Goal: Communication & Community: Answer question/provide support

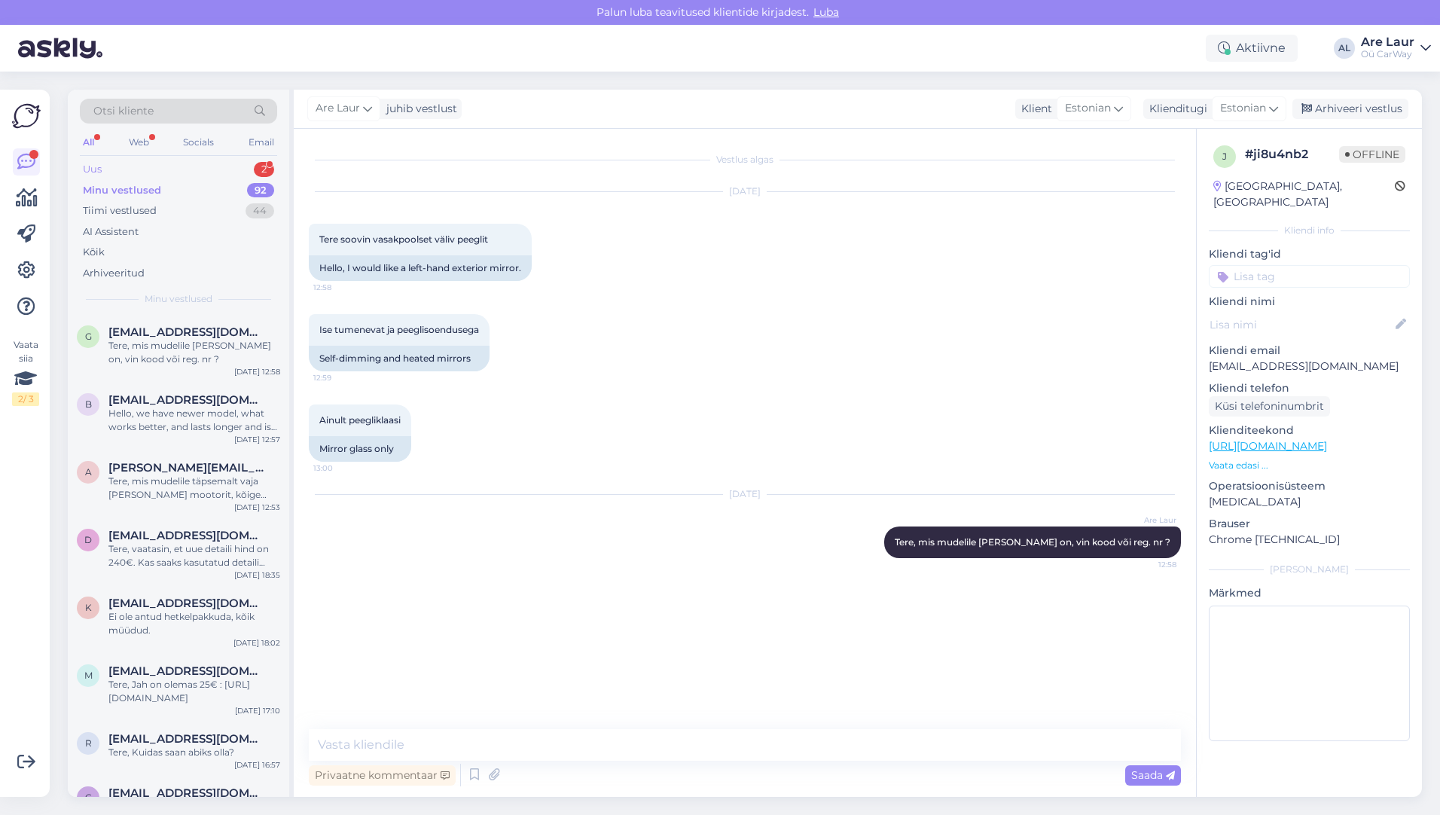
click at [146, 166] on div "Uus 2" at bounding box center [178, 169] width 197 height 21
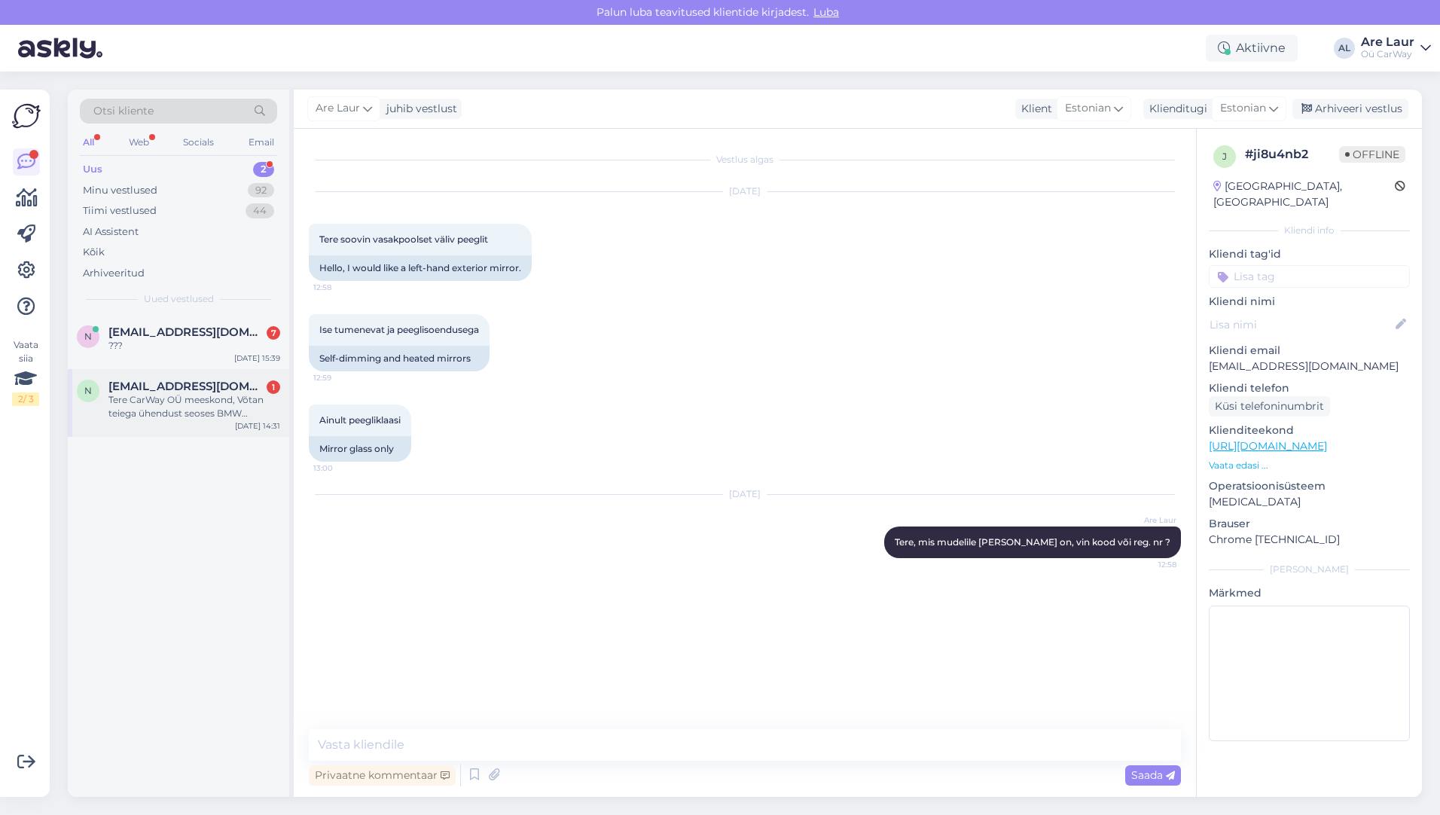
click at [181, 394] on div "Tere CarWay OÜ meeskond, Võtan teiega ühendust seoses BMW heitgaaside temperatu…" at bounding box center [194, 406] width 172 height 27
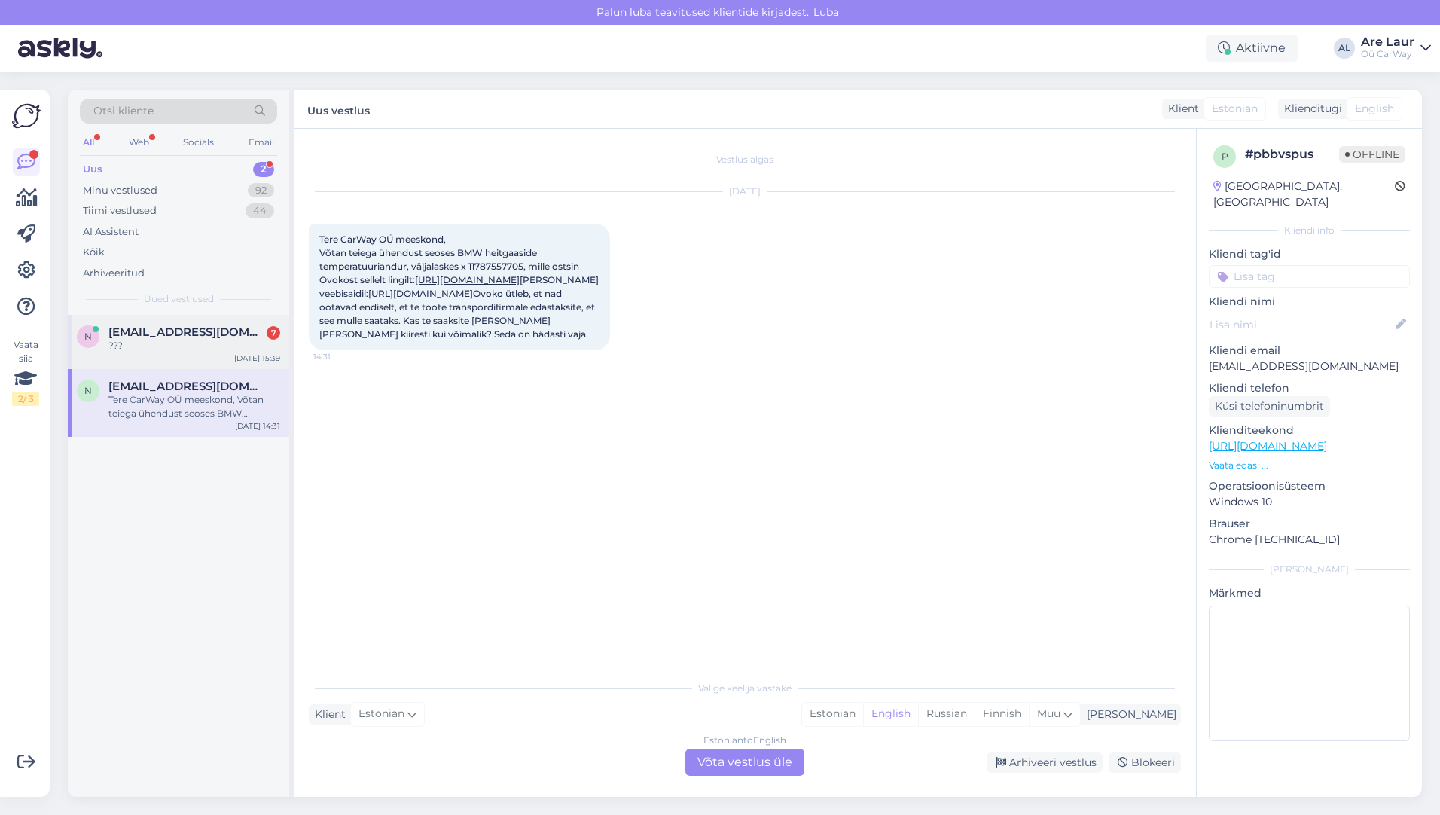
click at [163, 336] on span "[EMAIL_ADDRESS][DOMAIN_NAME]" at bounding box center [186, 332] width 157 height 14
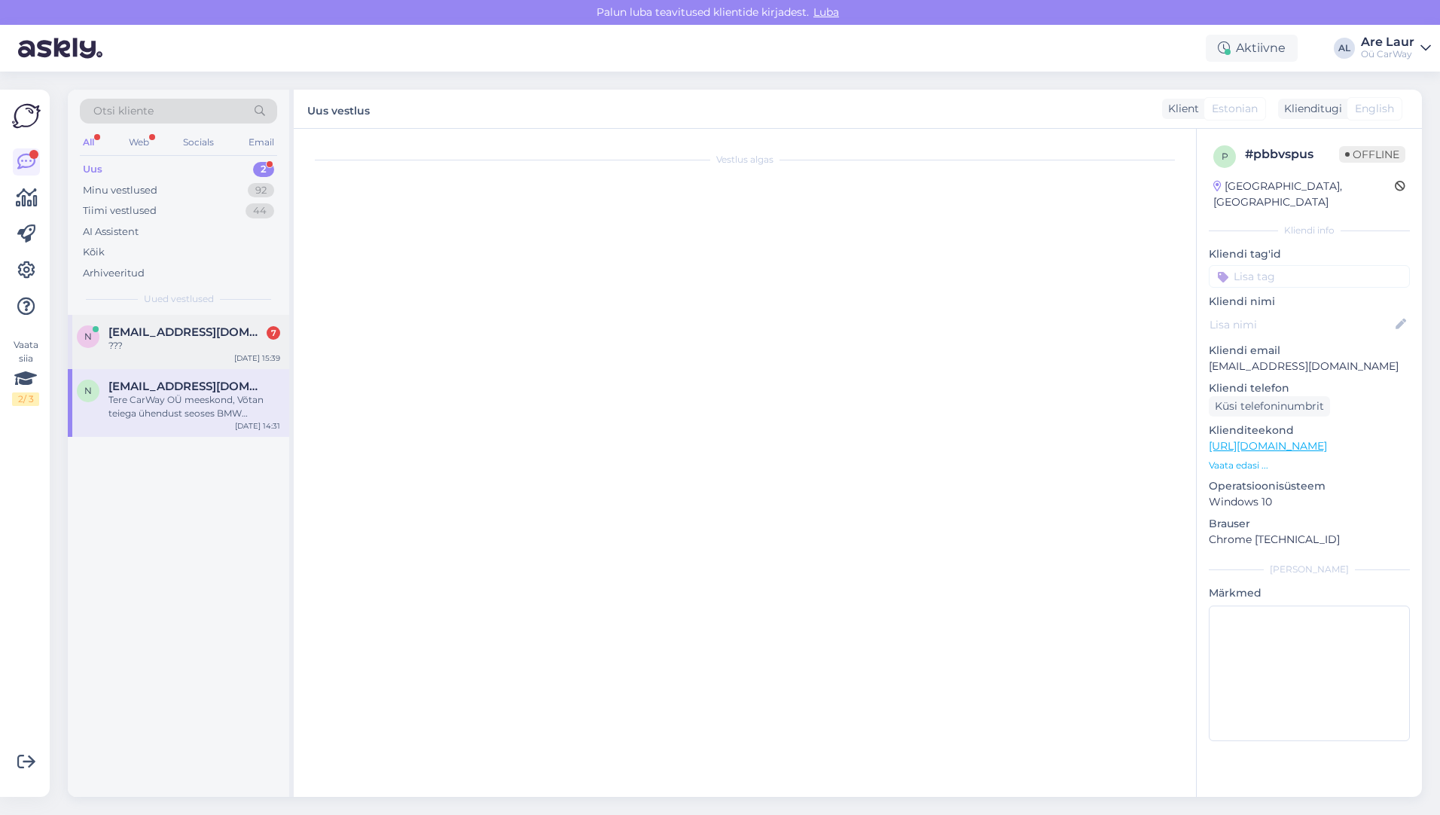
scroll to position [72, 0]
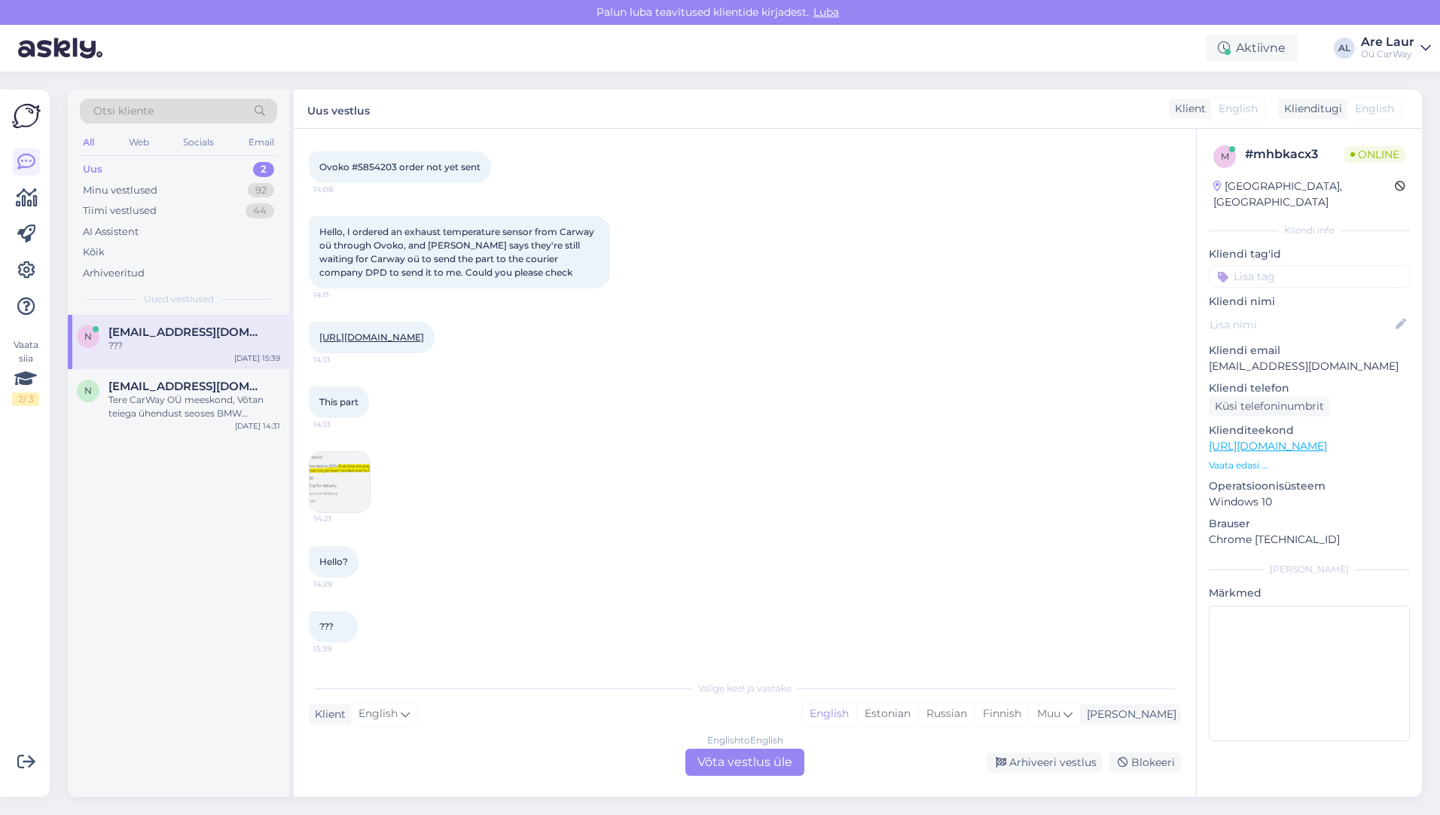
click at [732, 766] on div "English to English Võta vestlus üle" at bounding box center [744, 761] width 119 height 27
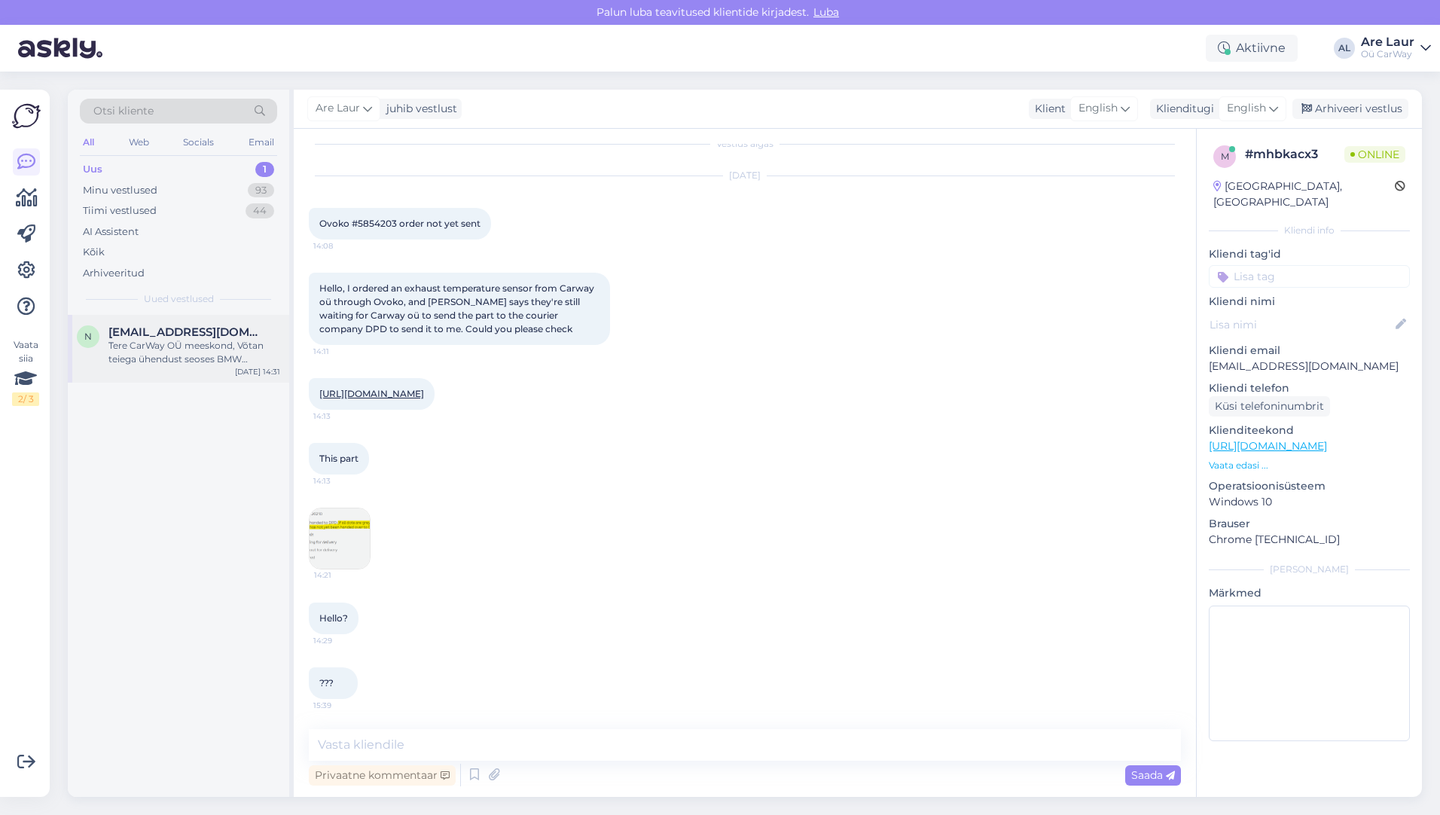
click at [193, 355] on div "Tere CarWay OÜ meeskond, Võtan teiega ühendust seoses BMW heitgaaside temperatu…" at bounding box center [194, 352] width 172 height 27
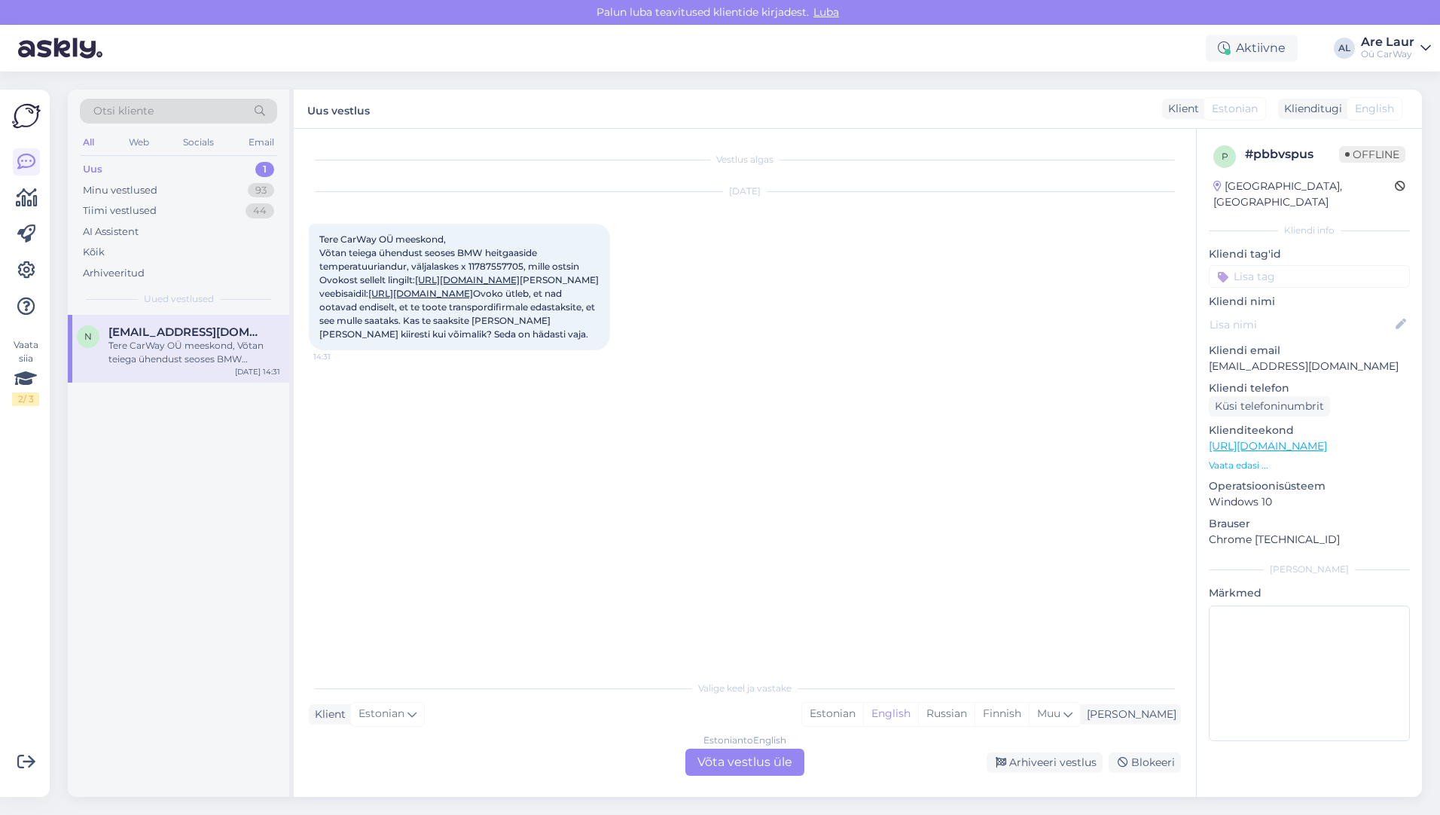
click at [708, 754] on div "Estonian to English Võta vestlus üle" at bounding box center [744, 761] width 119 height 27
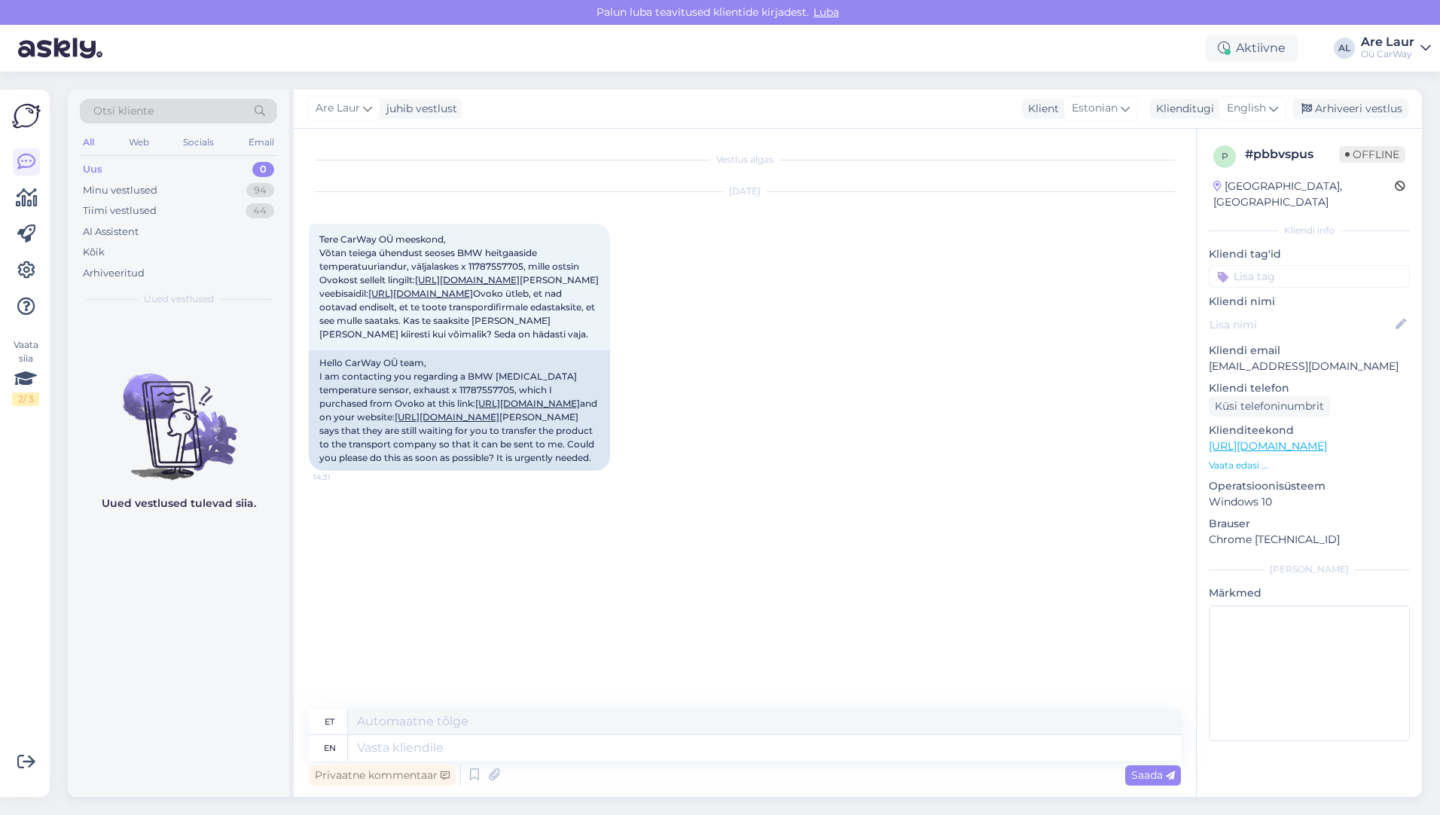
click at [124, 168] on div "Uus 0" at bounding box center [178, 169] width 197 height 21
click at [128, 185] on div "Minu vestlused" at bounding box center [120, 190] width 75 height 15
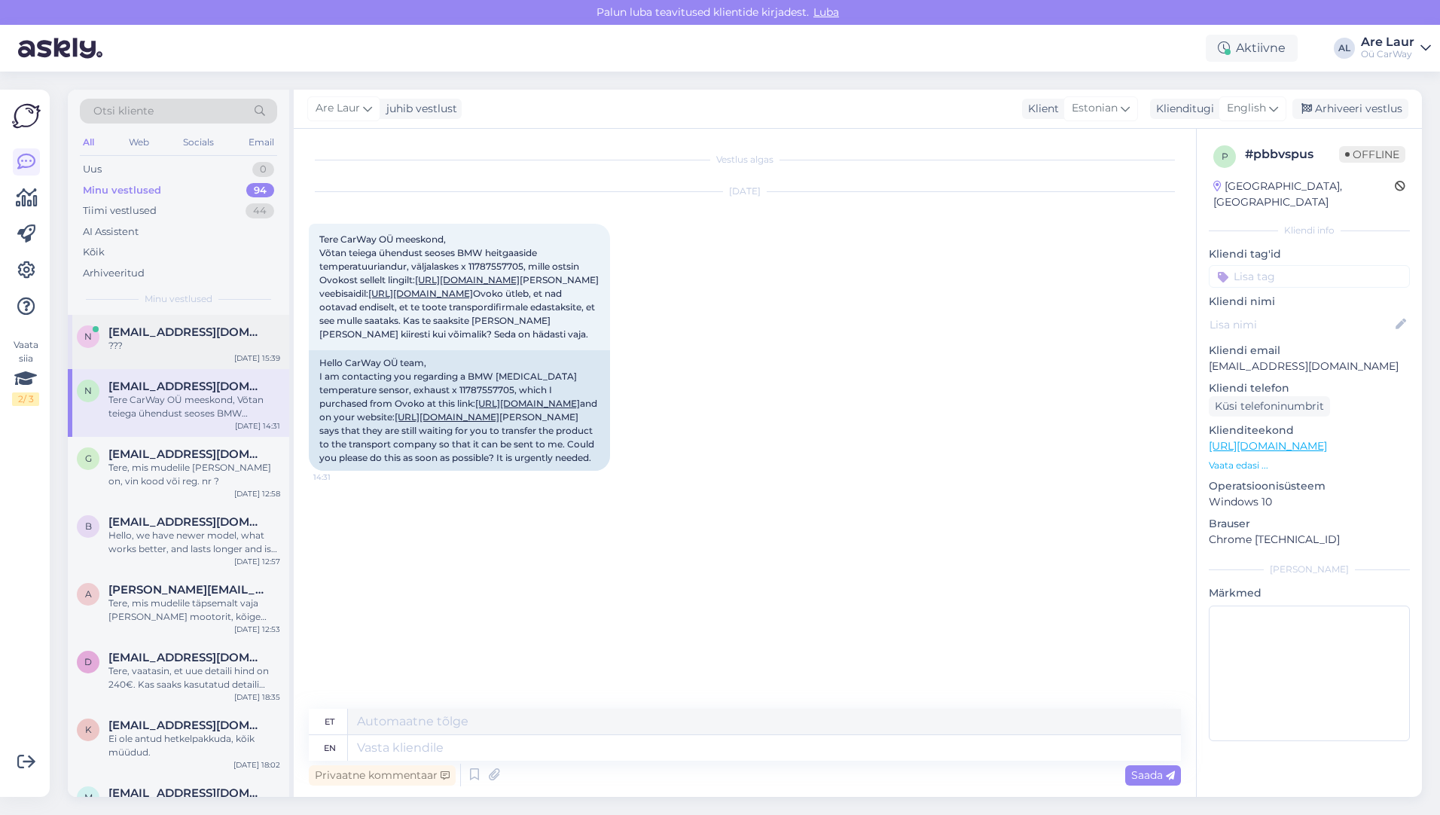
click at [195, 338] on span "[EMAIL_ADDRESS][DOMAIN_NAME]" at bounding box center [186, 332] width 157 height 14
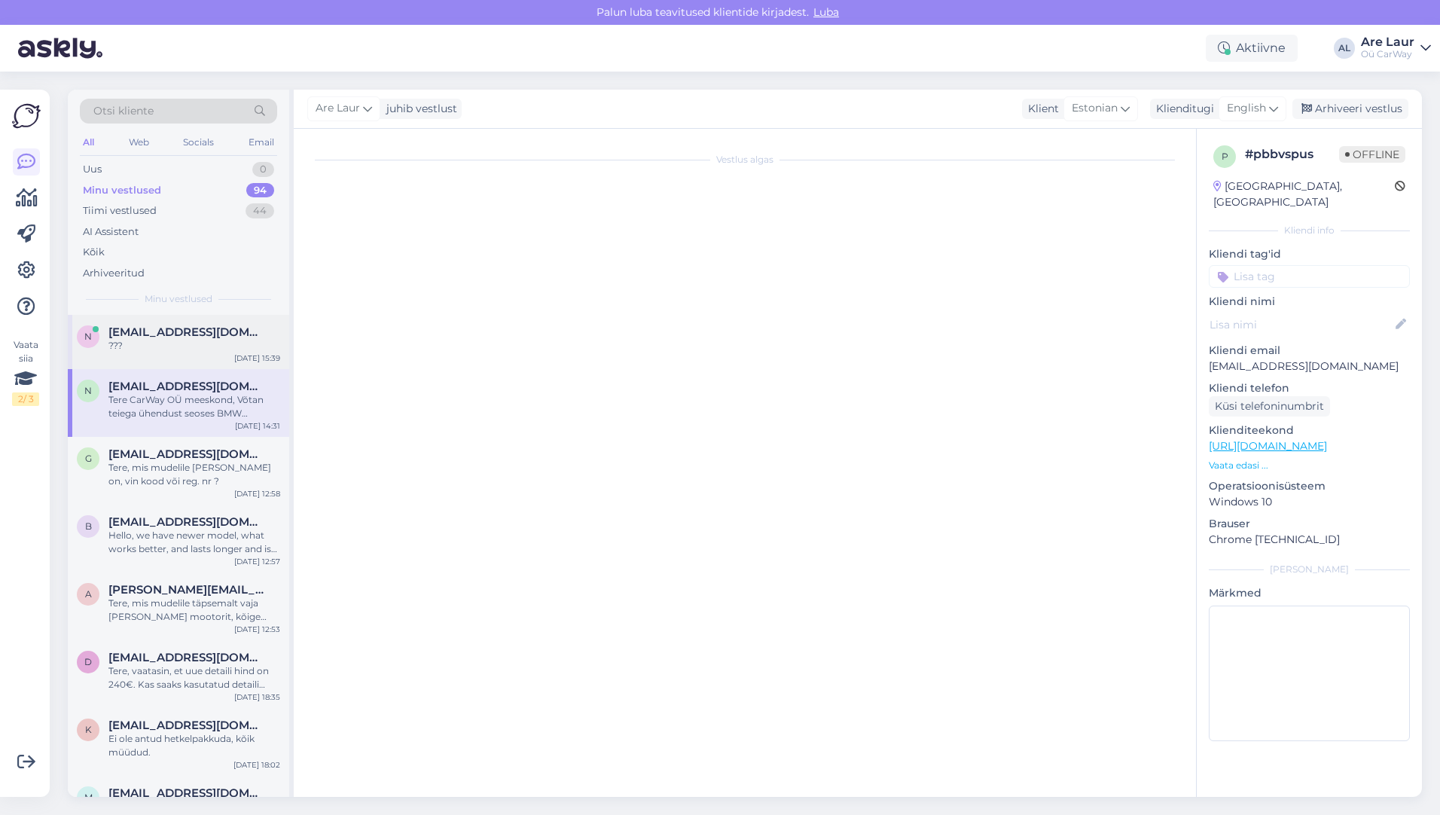
scroll to position [16, 0]
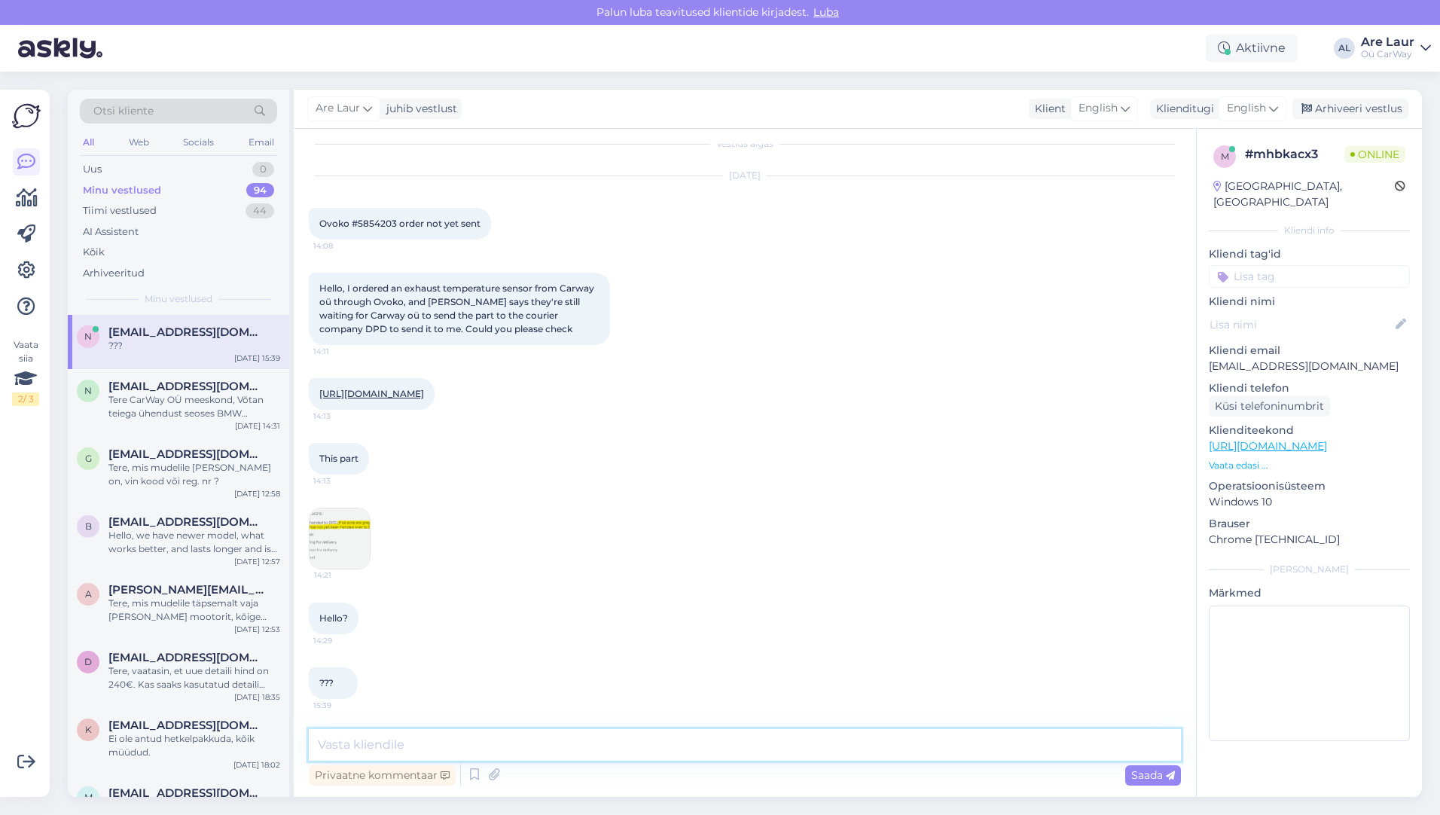
click at [389, 747] on textarea at bounding box center [745, 745] width 872 height 32
click at [1255, 100] on span "English" at bounding box center [1245, 108] width 39 height 17
click at [1223, 137] on input "est" at bounding box center [1218, 140] width 142 height 23
type input "r"
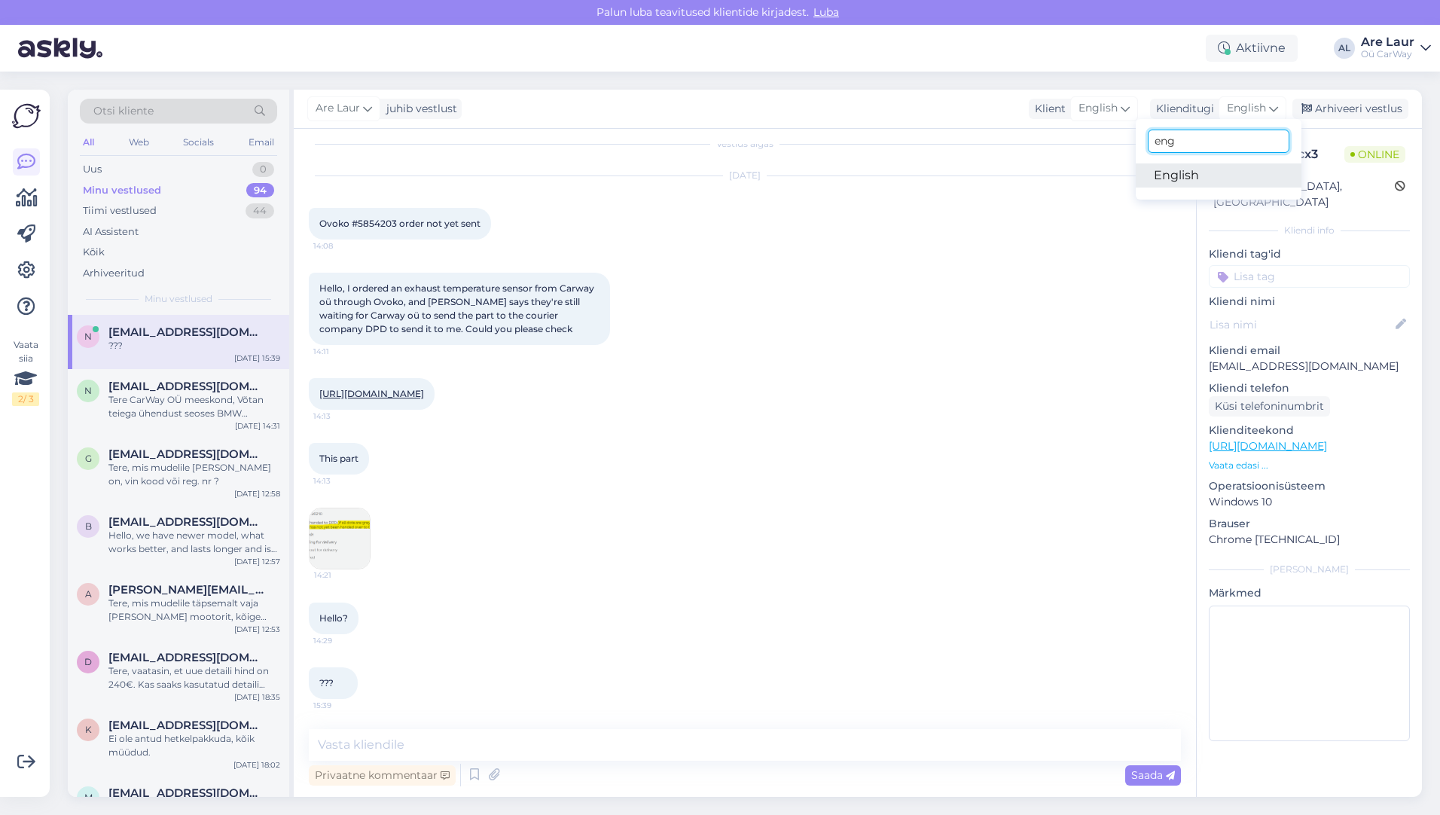
type input "eng"
click at [1203, 179] on link "English" at bounding box center [1218, 175] width 166 height 24
click at [490, 734] on textarea at bounding box center [745, 745] width 872 height 32
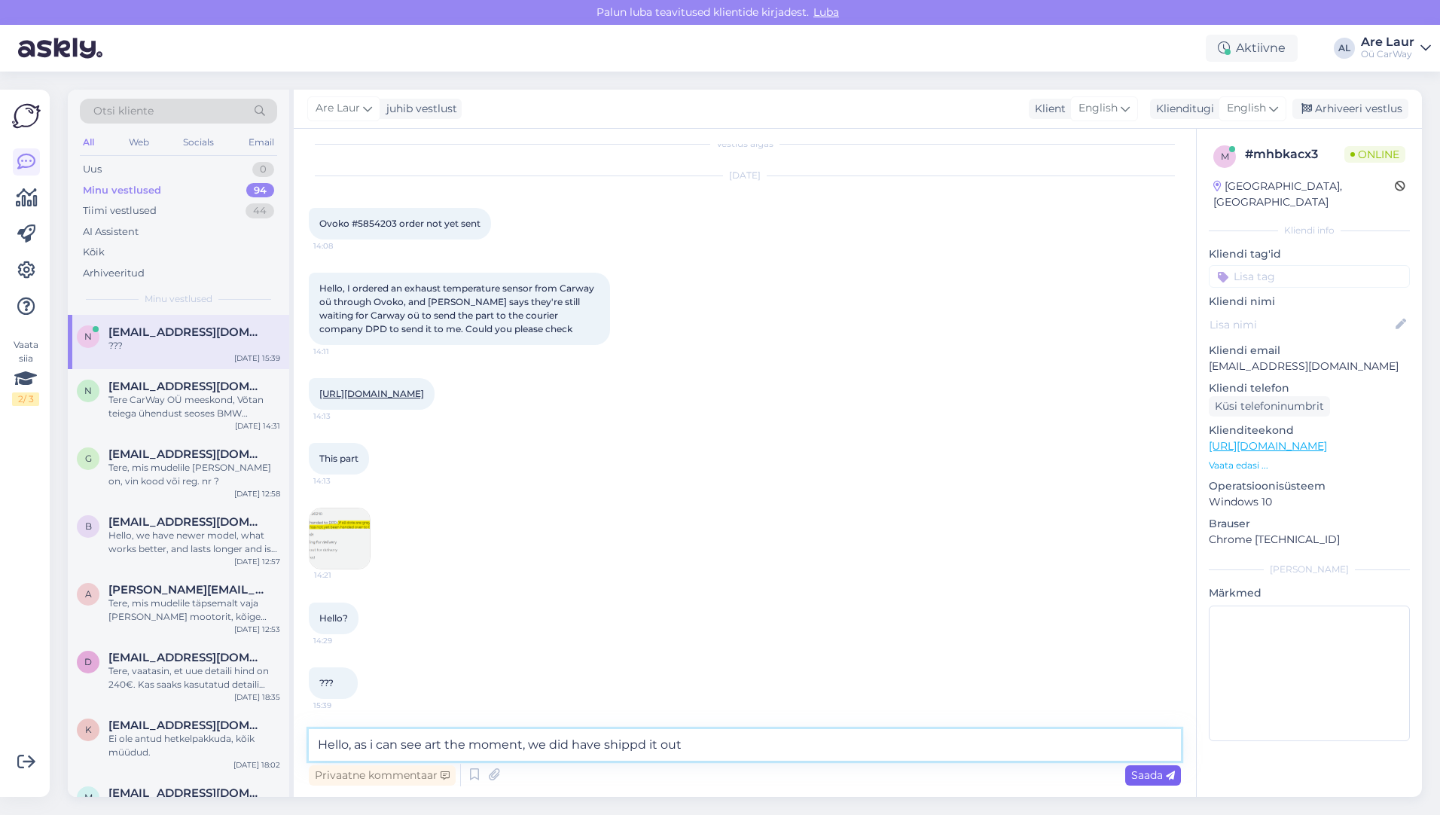
type textarea "Hello, as i can see art the moment, we did have shippd it out"
click at [1129, 769] on div "Saada" at bounding box center [1153, 775] width 56 height 20
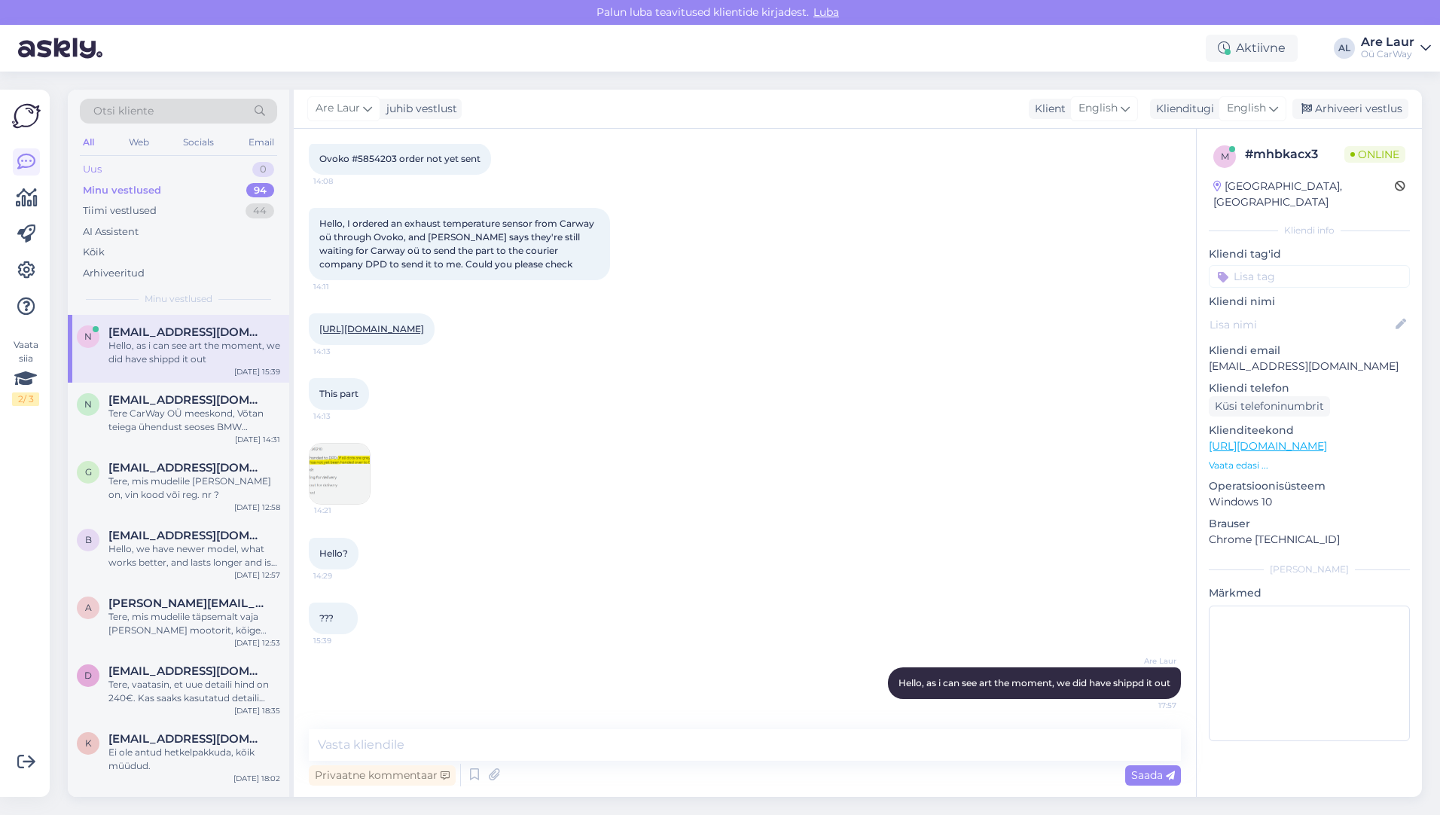
click at [124, 169] on div "Uus 0" at bounding box center [178, 169] width 197 height 21
